Goal: Transaction & Acquisition: Obtain resource

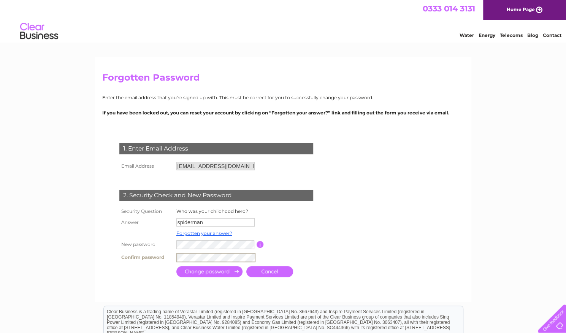
click at [176, 266] on input "submit" at bounding box center [209, 271] width 66 height 11
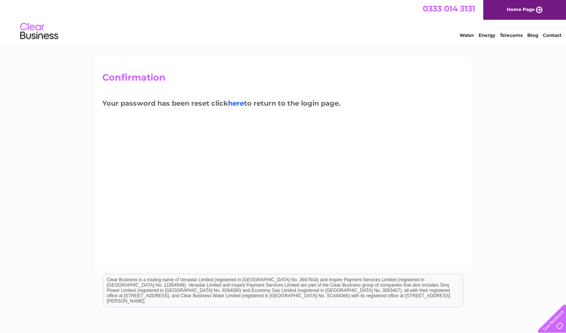
click at [500, 38] on link "here" at bounding box center [511, 34] width 23 height 8
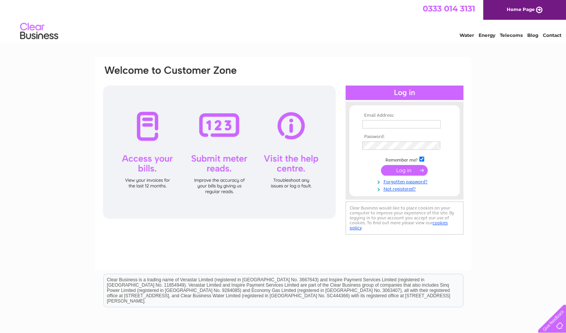
click at [393, 123] on input "text" at bounding box center [401, 124] width 78 height 8
type input "kapihan13@gmail.com"
click at [381, 166] on input "submit" at bounding box center [404, 171] width 47 height 11
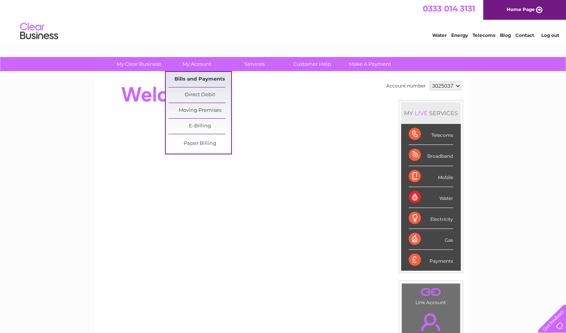
click at [198, 76] on link "Bills and Payments" at bounding box center [199, 79] width 63 height 15
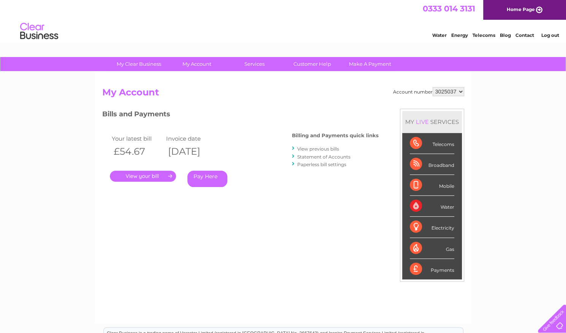
click at [335, 148] on link "View previous bills" at bounding box center [318, 149] width 42 height 6
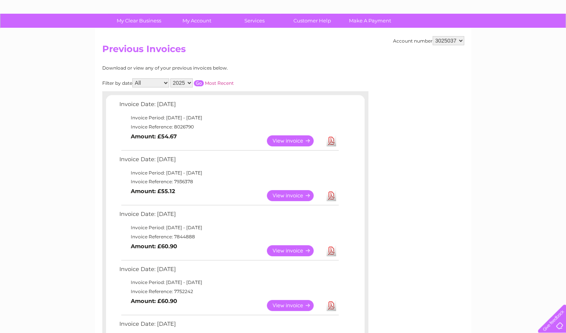
scroll to position [54, 0]
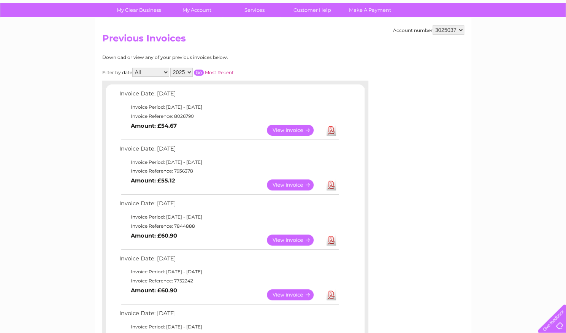
click at [332, 293] on link "Download" at bounding box center [332, 294] width 10 height 11
click at [332, 238] on link "Download" at bounding box center [332, 240] width 10 height 11
click at [334, 184] on link "Download" at bounding box center [332, 184] width 10 height 11
click at [360, 44] on h2 "Previous Invoices" at bounding box center [283, 40] width 362 height 14
